Goal: Task Accomplishment & Management: Use online tool/utility

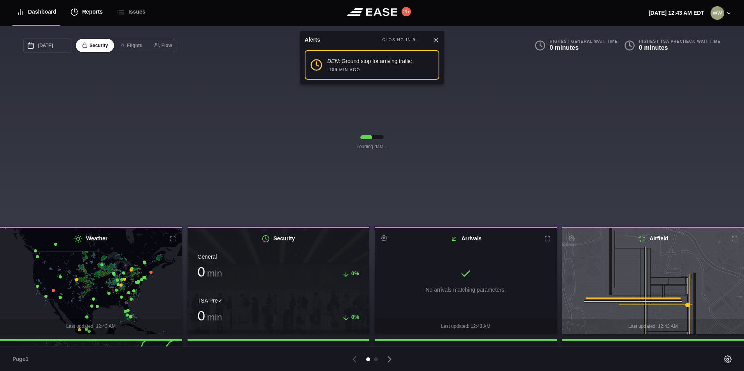
click at [95, 10] on div "Reports" at bounding box center [86, 12] width 32 height 26
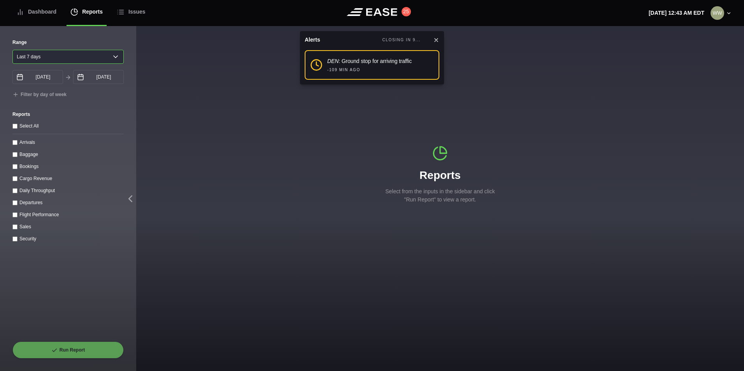
click at [88, 56] on select "[DATE] Last 7 days Last 14 days Last 30 days Last 6 weeks" at bounding box center [67, 57] width 111 height 14
select select "1"
click at [12, 50] on select "[DATE] Last 7 days Last 14 days Last 30 days Last 6 weeks" at bounding box center [67, 57] width 111 height 14
type input "[DATE]"
click at [16, 144] on input "Arrivals" at bounding box center [14, 142] width 5 height 5
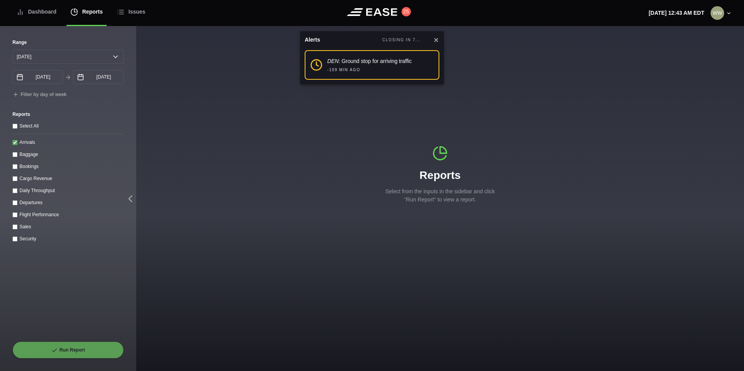
checkbox input "true"
click at [85, 348] on button "Run Report" at bounding box center [67, 350] width 111 height 17
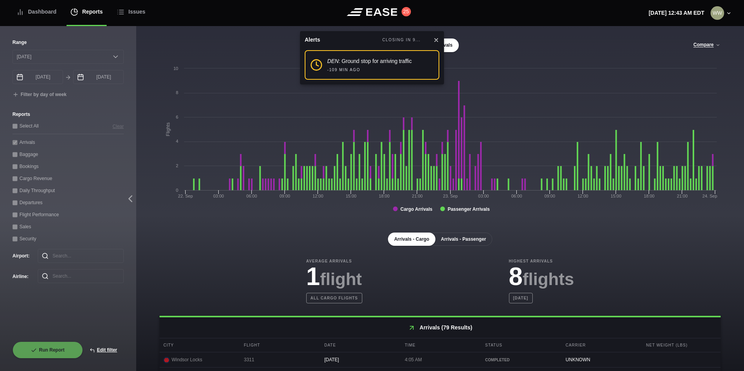
click at [456, 236] on button "Arrivals - Passenger" at bounding box center [464, 239] width 58 height 13
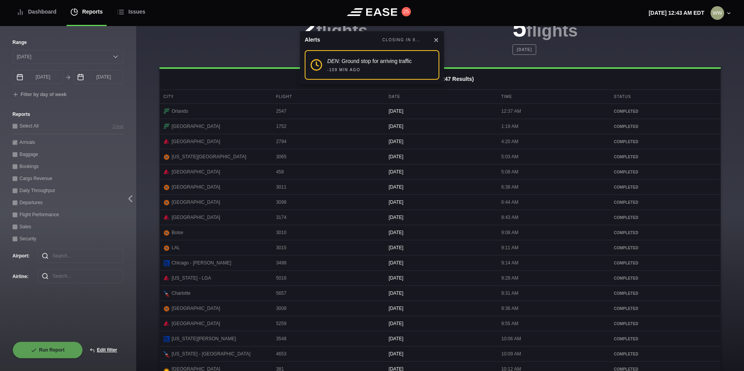
scroll to position [318, 0]
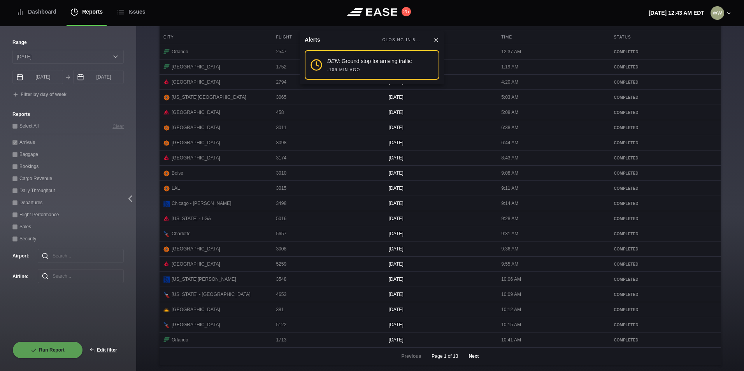
click at [475, 356] on button "Next" at bounding box center [473, 356] width 23 height 17
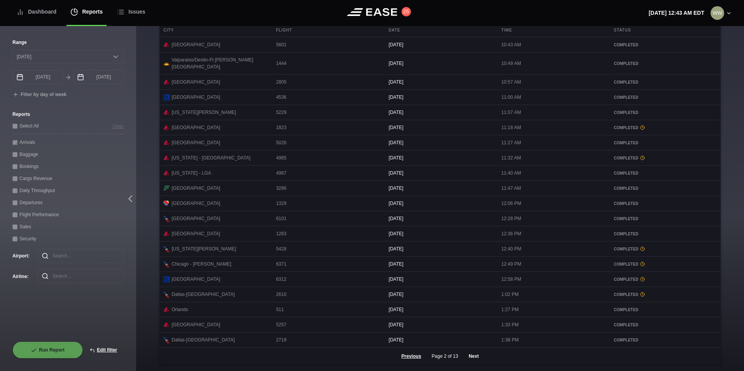
click at [474, 356] on button "Next" at bounding box center [473, 356] width 23 height 17
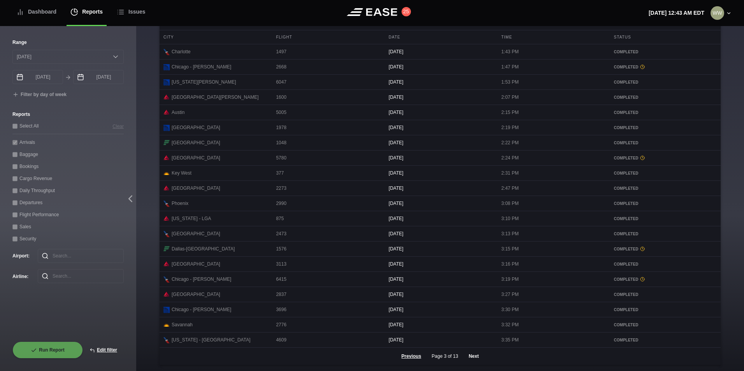
click at [467, 353] on button "Next" at bounding box center [473, 356] width 23 height 17
click at [467, 354] on button "Next" at bounding box center [473, 356] width 23 height 17
click at [471, 358] on button "Next" at bounding box center [473, 356] width 23 height 17
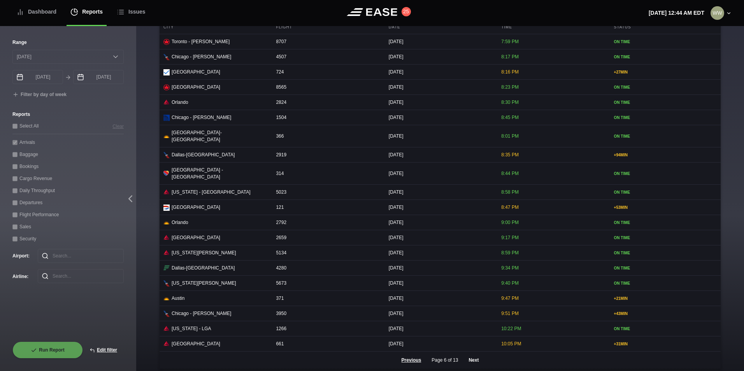
click at [472, 361] on button "Next" at bounding box center [473, 360] width 23 height 17
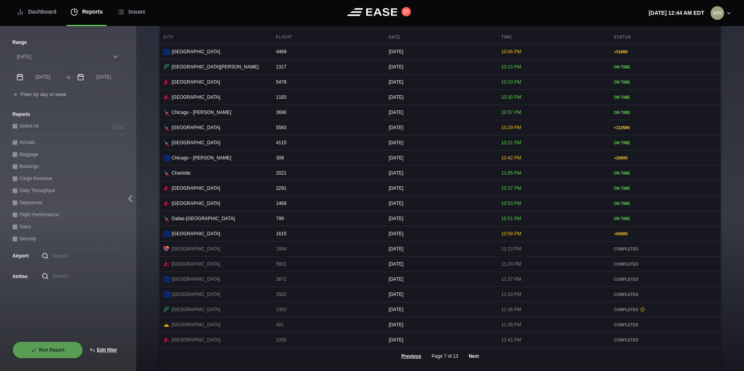
click at [474, 358] on button "Next" at bounding box center [473, 356] width 23 height 17
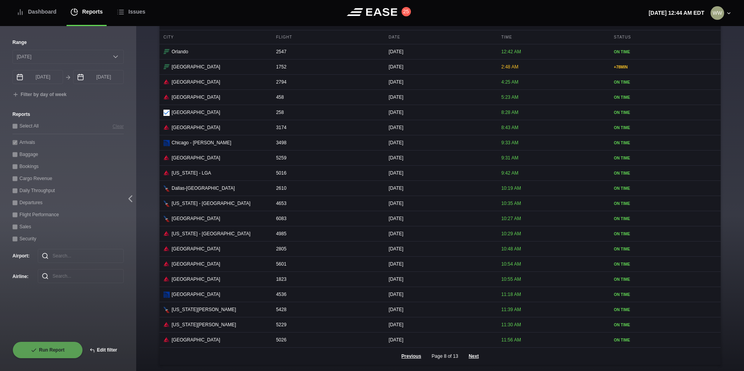
click at [116, 350] on button "Edit filter" at bounding box center [103, 350] width 41 height 17
select select "0"
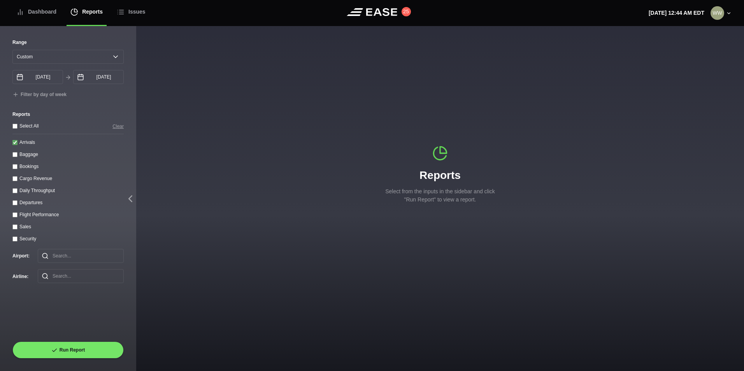
click at [17, 145] on input "Arrivals" at bounding box center [14, 142] width 5 height 5
checkbox input "false"
click at [17, 208] on div "Select All Arrivals Baggage Bookings Cargo Revenue Daily Throughput Departures …" at bounding box center [67, 182] width 111 height 121
click at [14, 205] on input "Departures" at bounding box center [14, 202] width 5 height 5
checkbox input "true"
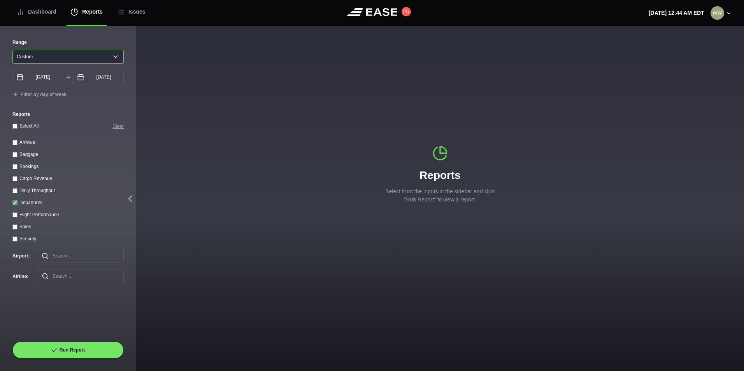
click at [26, 54] on select "[DATE] Last 7 days Last 14 days Last 30 days Last 6 weeks Custom" at bounding box center [67, 57] width 111 height 14
select select "1"
click at [12, 50] on select "[DATE] Last 7 days Last 14 days Last 30 days Last 6 weeks Custom" at bounding box center [67, 57] width 111 height 14
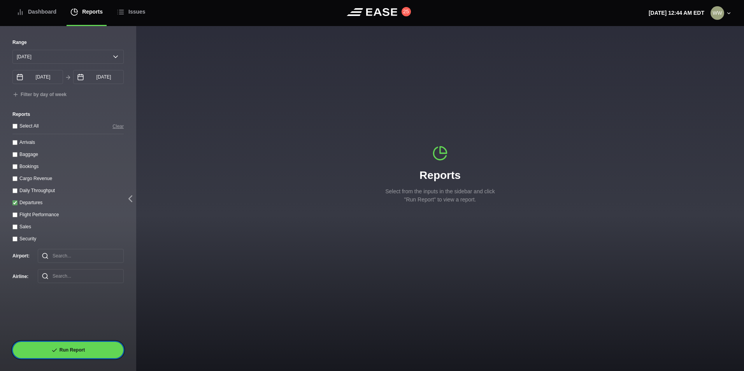
click at [70, 357] on button "Run Report" at bounding box center [67, 350] width 111 height 17
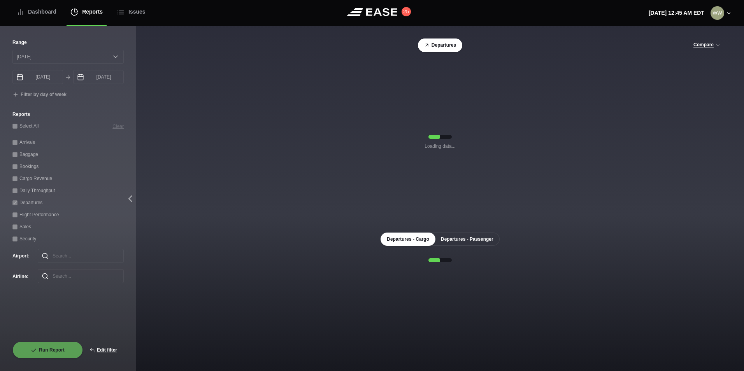
click at [471, 238] on button "Departures - Passenger" at bounding box center [467, 239] width 65 height 13
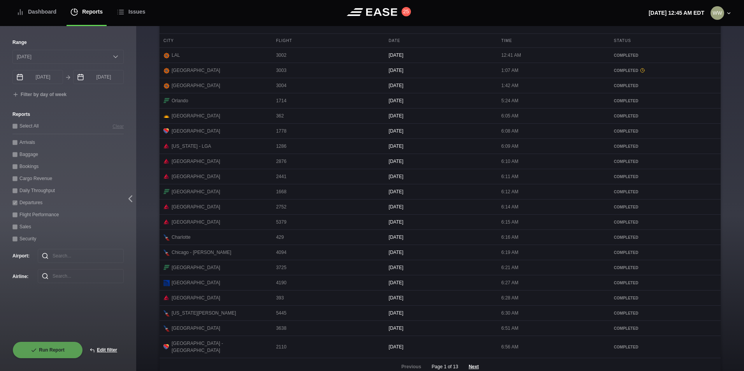
scroll to position [318, 0]
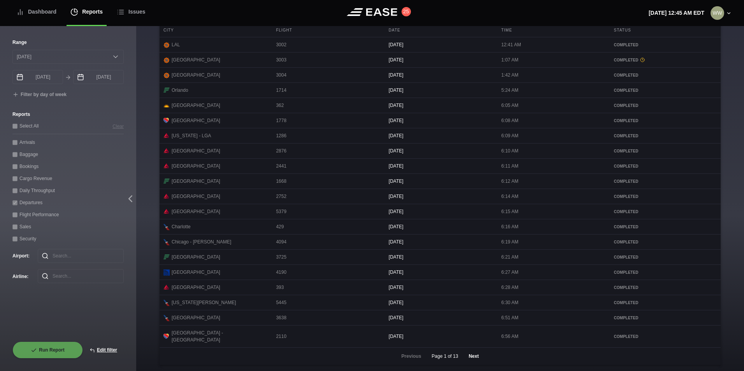
click at [470, 353] on button "Next" at bounding box center [473, 356] width 23 height 17
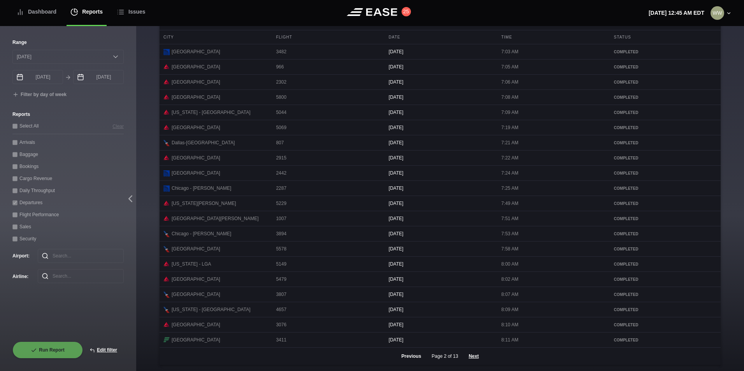
click at [411, 358] on button "Previous" at bounding box center [411, 356] width 33 height 17
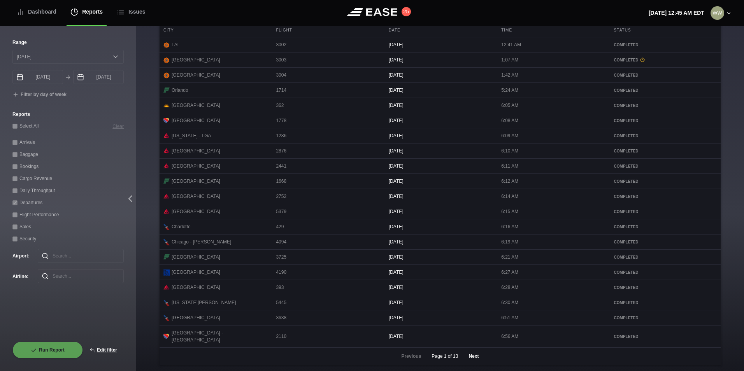
click at [468, 358] on button "Next" at bounding box center [473, 356] width 23 height 17
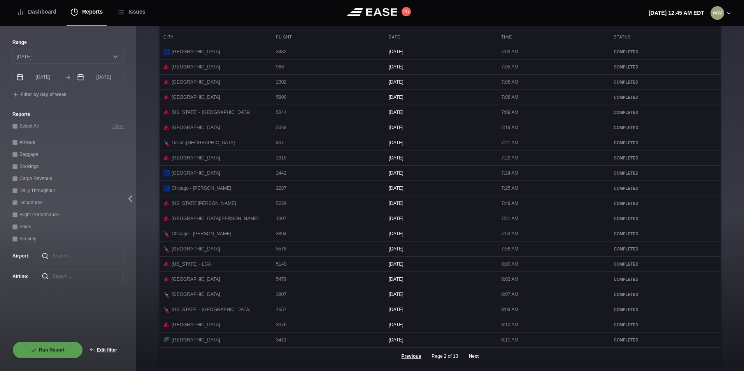
click at [468, 358] on button "Next" at bounding box center [473, 356] width 23 height 17
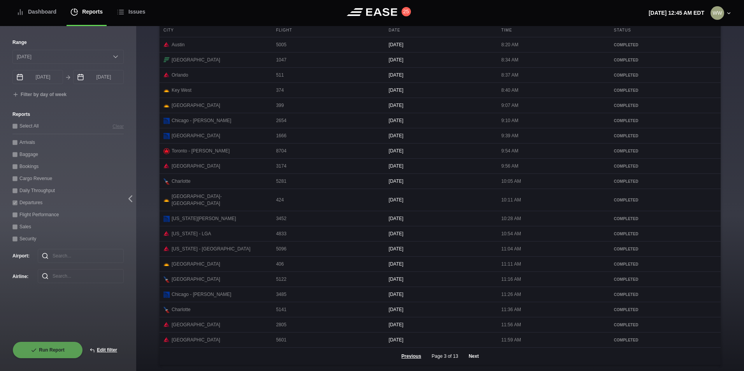
click at [468, 358] on button "Next" at bounding box center [473, 356] width 23 height 17
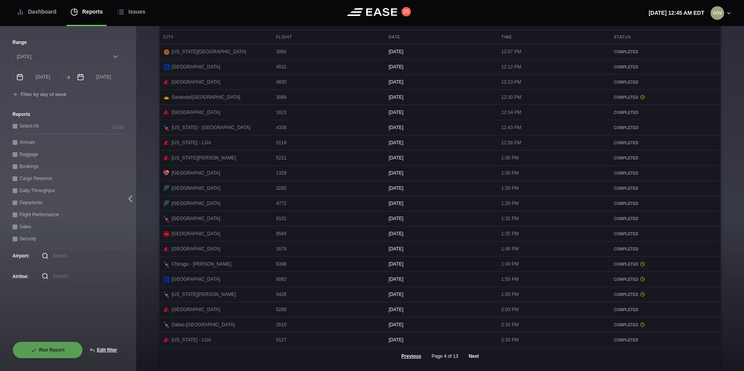
click at [472, 357] on button "Next" at bounding box center [473, 356] width 23 height 17
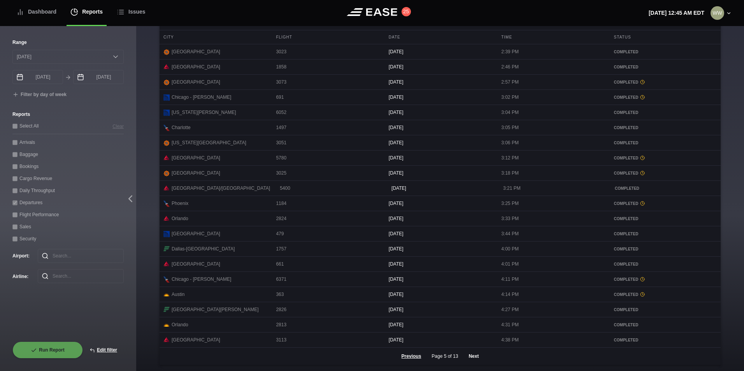
click at [469, 355] on button "Next" at bounding box center [473, 356] width 23 height 17
click at [472, 358] on button "Next" at bounding box center [473, 356] width 23 height 17
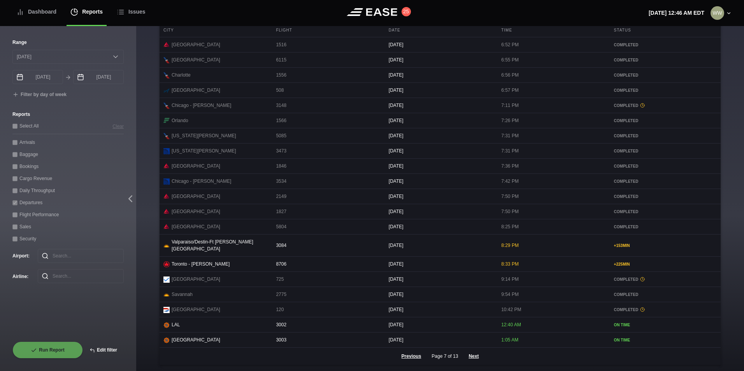
click at [109, 350] on button "Edit filter" at bounding box center [103, 350] width 41 height 17
select select "0"
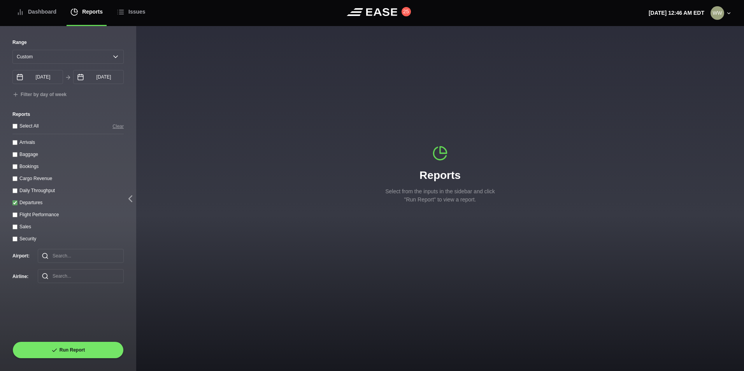
drag, startPoint x: 15, startPoint y: 203, endPoint x: 13, endPoint y: 199, distance: 4.2
click at [14, 203] on input "Departures" at bounding box center [14, 202] width 5 height 5
checkbox input "false"
click at [15, 193] on throughput "Daily Throughput" at bounding box center [14, 190] width 5 height 5
checkbox throughput "true"
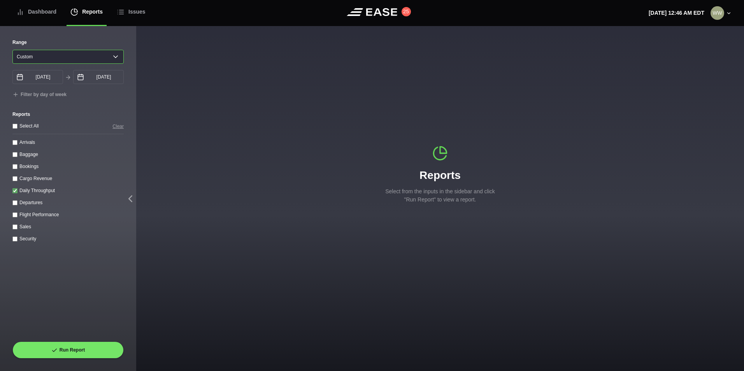
click at [51, 60] on select "[DATE] Last 7 days Last 14 days Last 30 days Last 6 weeks Custom" at bounding box center [67, 57] width 111 height 14
select select "42"
click at [12, 50] on select "[DATE] Last 7 days Last 14 days Last 30 days Last 6 weeks Custom" at bounding box center [67, 57] width 111 height 14
type input "[DATE]"
click at [52, 60] on select "[DATE] Last 7 days Last 14 days Last 30 days Last 6 weeks" at bounding box center [67, 57] width 111 height 14
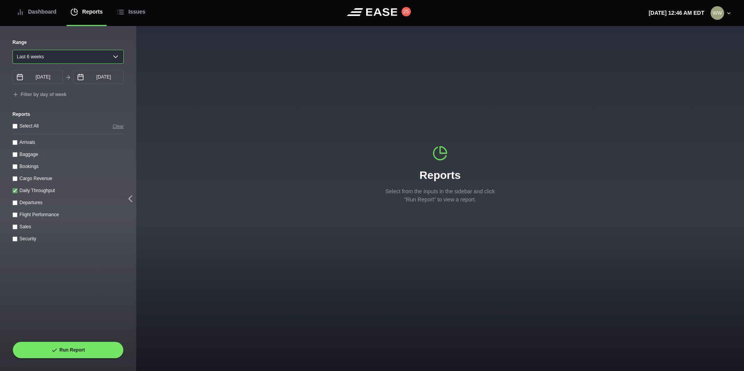
select select "30"
click at [12, 50] on select "[DATE] Last 7 days Last 14 days Last 30 days Last 6 weeks" at bounding box center [67, 57] width 111 height 14
type input "[DATE]"
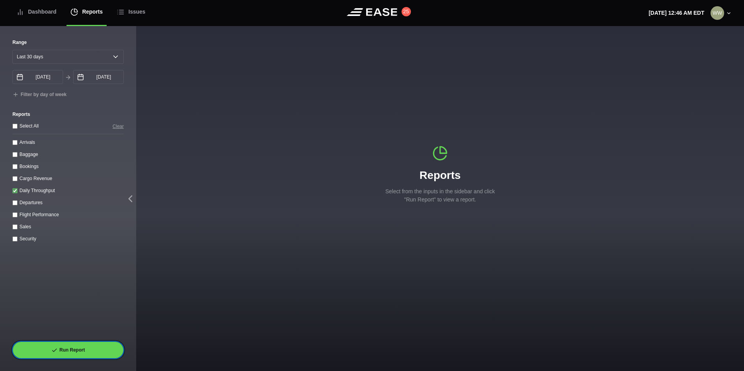
click at [82, 347] on button "Run Report" at bounding box center [67, 350] width 111 height 17
select select "30"
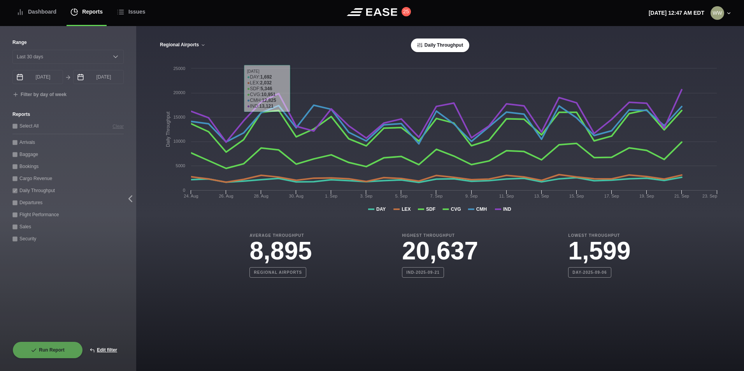
click at [195, 46] on button "Regional Airports" at bounding box center [183, 44] width 46 height 5
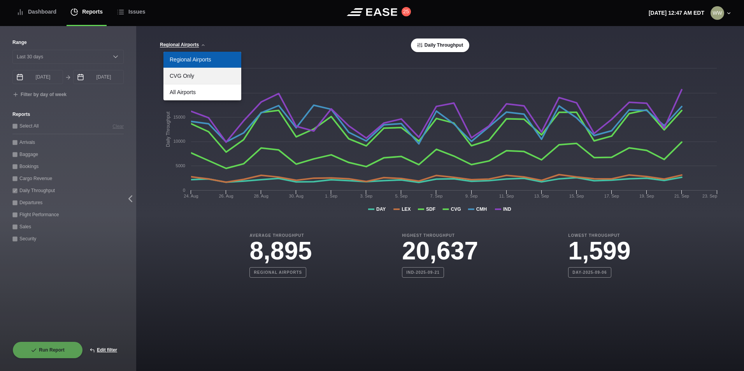
click at [201, 77] on link "CVG Only" at bounding box center [202, 76] width 78 height 16
